Goal: Obtain resource: Obtain resource

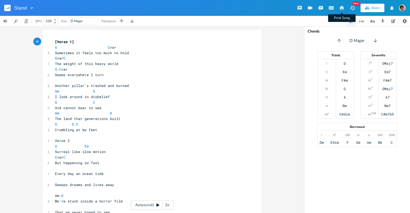
click at [341, 5] on button "Print Song" at bounding box center [341, 8] width 11 height 10
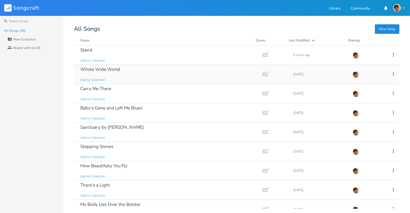
click at [120, 69] on div "Whole Wide World Add to Collection" at bounding box center [167, 74] width 174 height 19
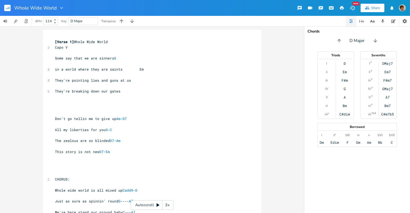
drag, startPoint x: 260, startPoint y: 68, endPoint x: 284, endPoint y: 31, distance: 44.2
click at [284, 32] on div "xxxxxxxxxx [Verse 1] Whole Wide World 3 Capo V ​ Some say that we are sinners G…" at bounding box center [152, 119] width 304 height 186
click at [342, 5] on button "button" at bounding box center [341, 8] width 11 height 10
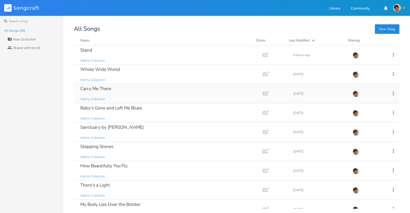
click at [139, 92] on div "Carry Me There Add to Collection" at bounding box center [167, 93] width 174 height 19
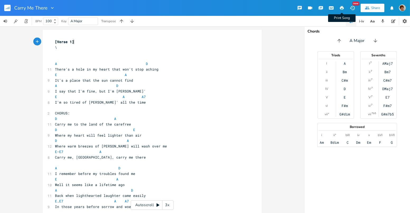
click at [341, 6] on icon "button" at bounding box center [341, 8] width 5 height 5
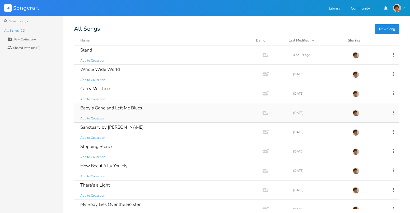
click at [144, 107] on div "Baby's Gone and Left Me Blues Add to Collection" at bounding box center [167, 112] width 174 height 19
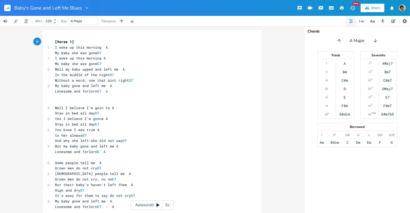
click at [340, 5] on button "button" at bounding box center [341, 8] width 11 height 10
